Goal: Task Accomplishment & Management: Use online tool/utility

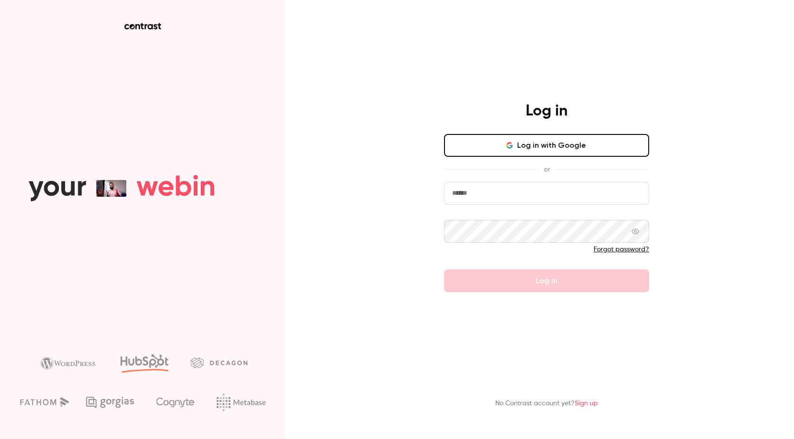
type input "**********"
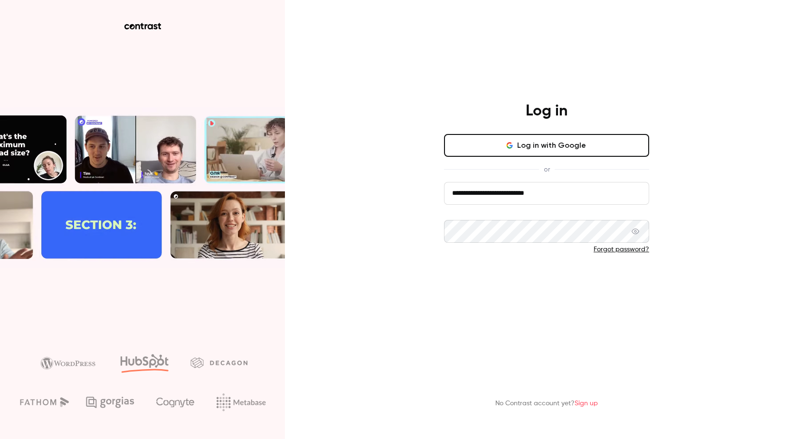
click at [644, 275] on button "Log in" at bounding box center [546, 280] width 205 height 23
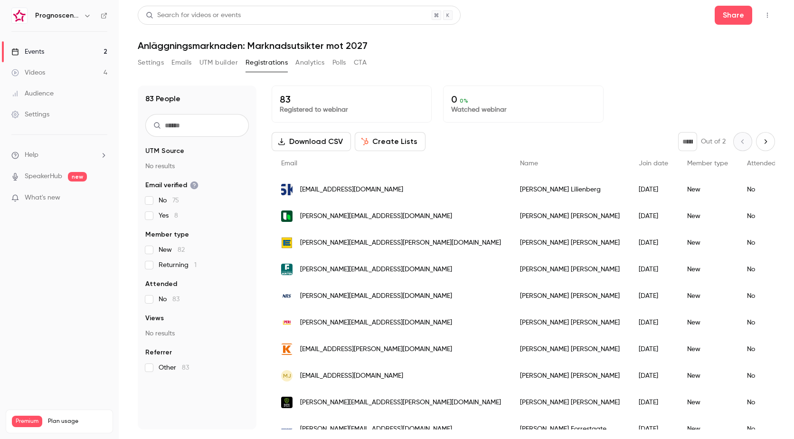
click at [370, 220] on span "[PERSON_NAME][EMAIL_ADDRESS][DOMAIN_NAME]" at bounding box center [376, 216] width 152 height 10
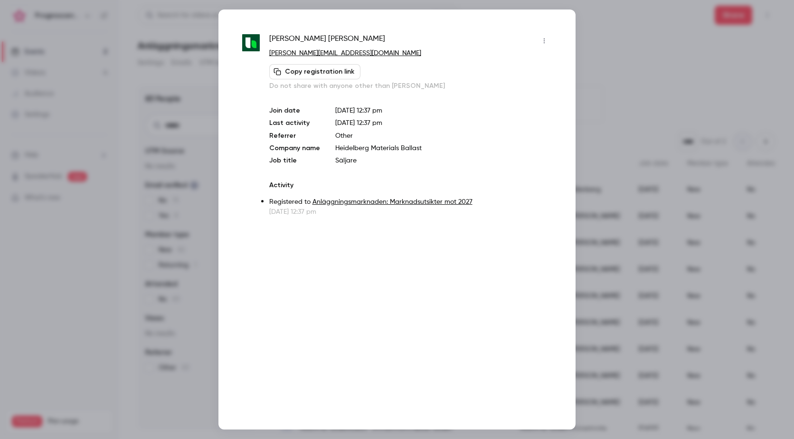
click at [607, 114] on div at bounding box center [397, 219] width 794 height 439
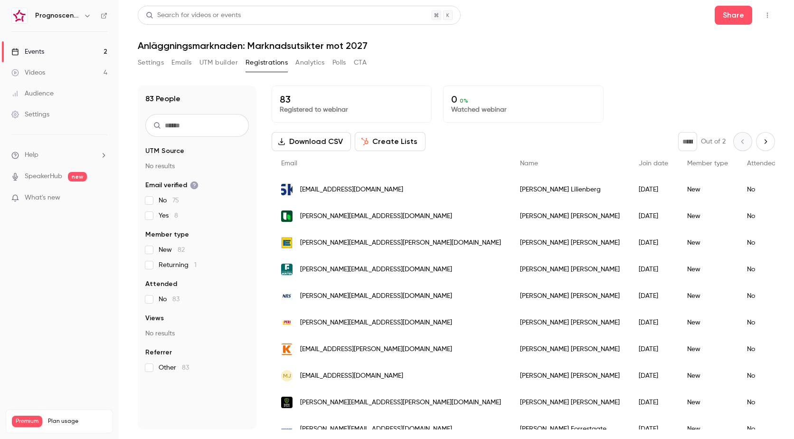
click at [352, 245] on span "[PERSON_NAME][EMAIL_ADDRESS][PERSON_NAME][DOMAIN_NAME]" at bounding box center [400, 243] width 201 height 10
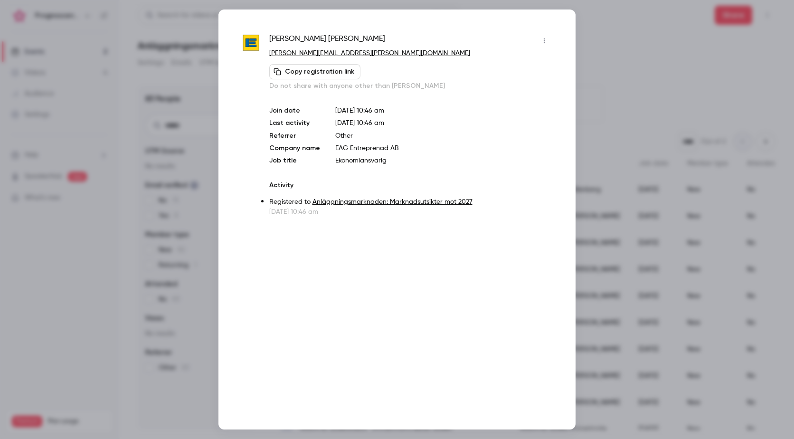
click at [616, 103] on div at bounding box center [397, 219] width 794 height 439
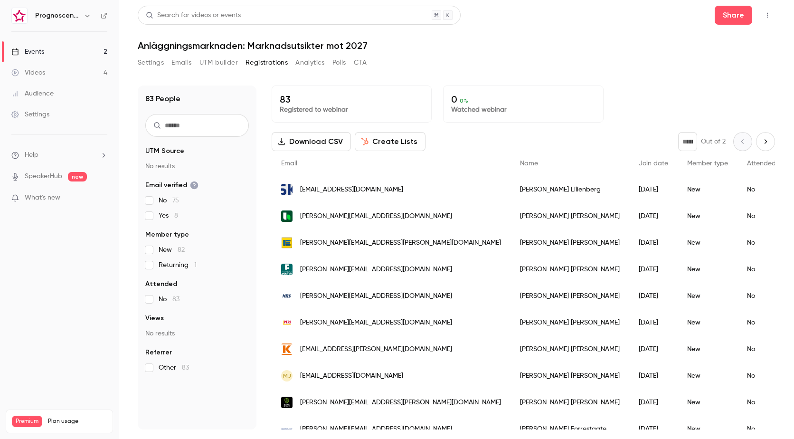
click at [313, 141] on button "Download CSV" at bounding box center [311, 141] width 79 height 19
click at [309, 145] on button "Download CSV" at bounding box center [311, 141] width 79 height 19
